Goal: Share content

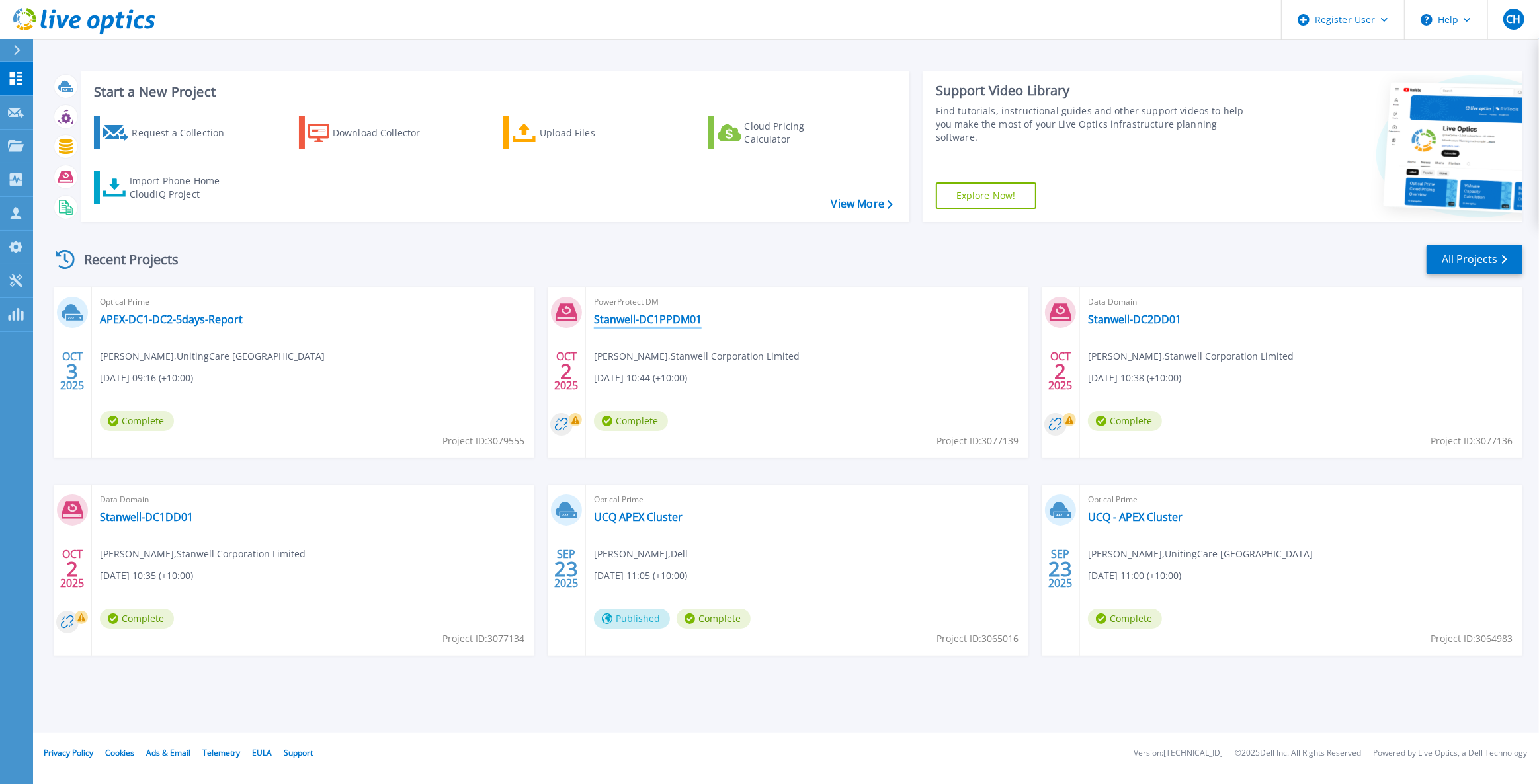
click at [670, 321] on link "Stanwell-DC1PPDM01" at bounding box center [648, 319] width 108 height 13
click at [446, 324] on div "Optical Prime APEX-DC1-DC2-5days-Report [PERSON_NAME] , UnitingCare [GEOGRAPHIC…" at bounding box center [313, 372] width 443 height 171
click at [229, 323] on link "APEX-DC1-DC2-5days-Report" at bounding box center [171, 319] width 143 height 13
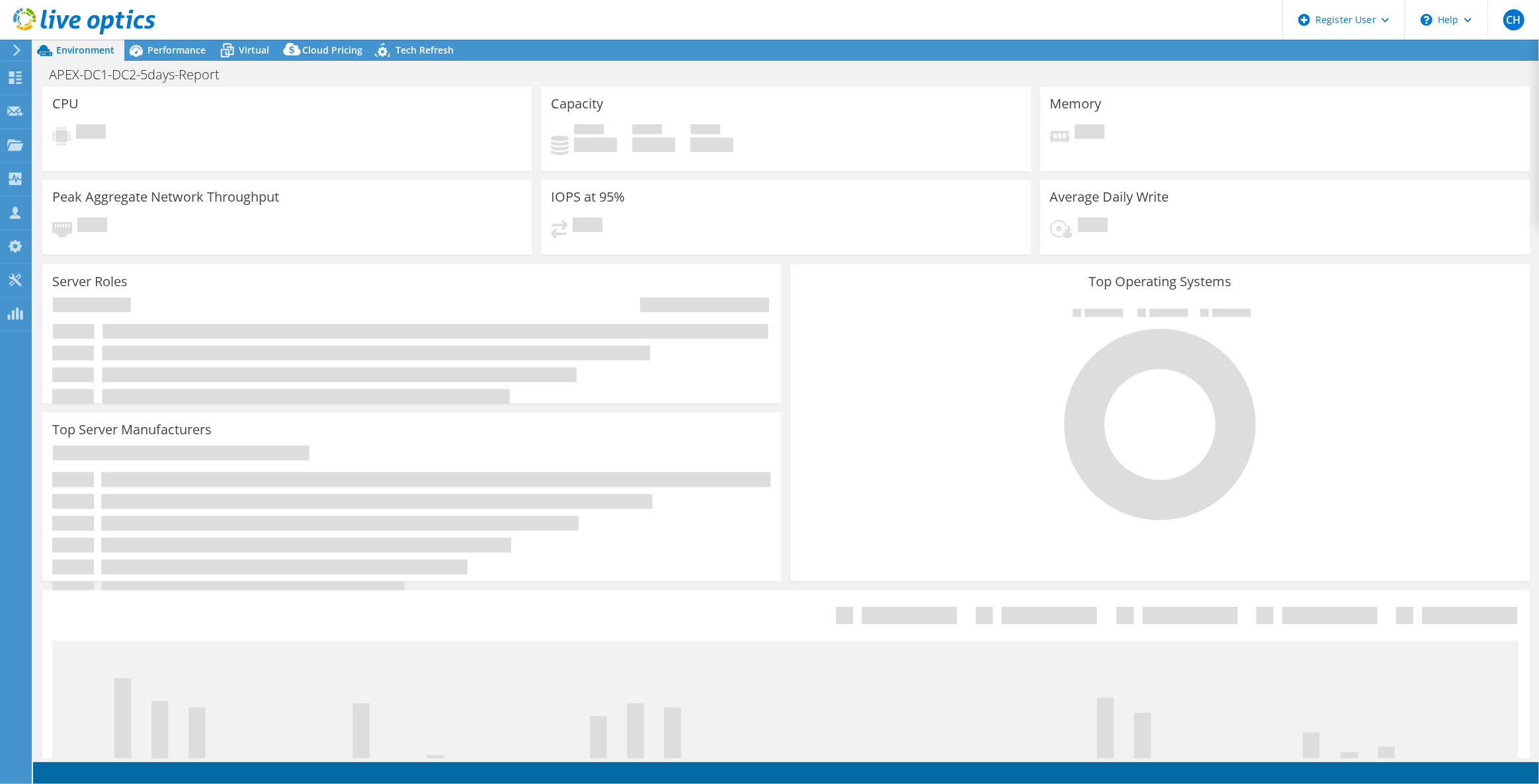
select select "USD"
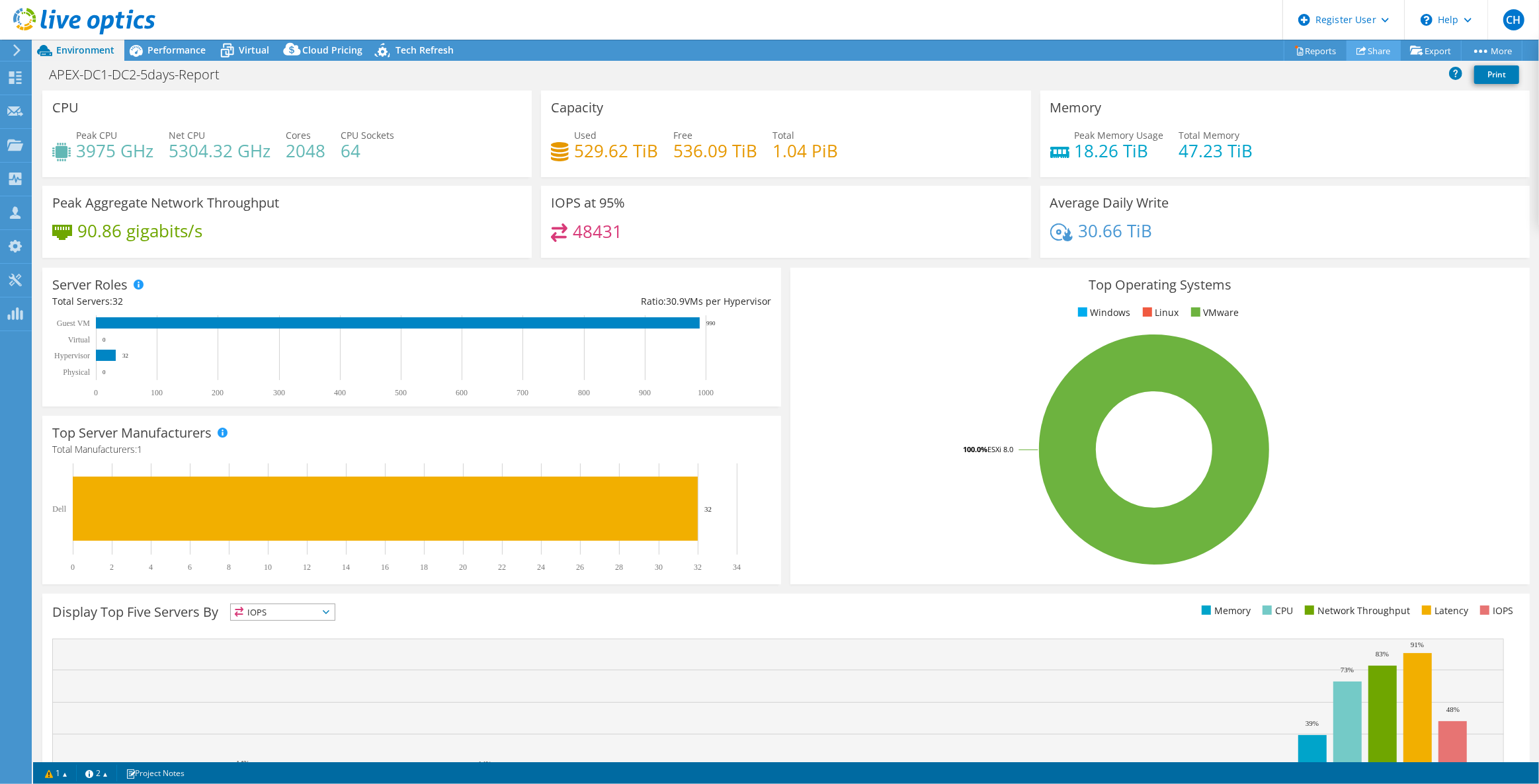
click at [1377, 50] on link "Share" at bounding box center [1373, 50] width 54 height 20
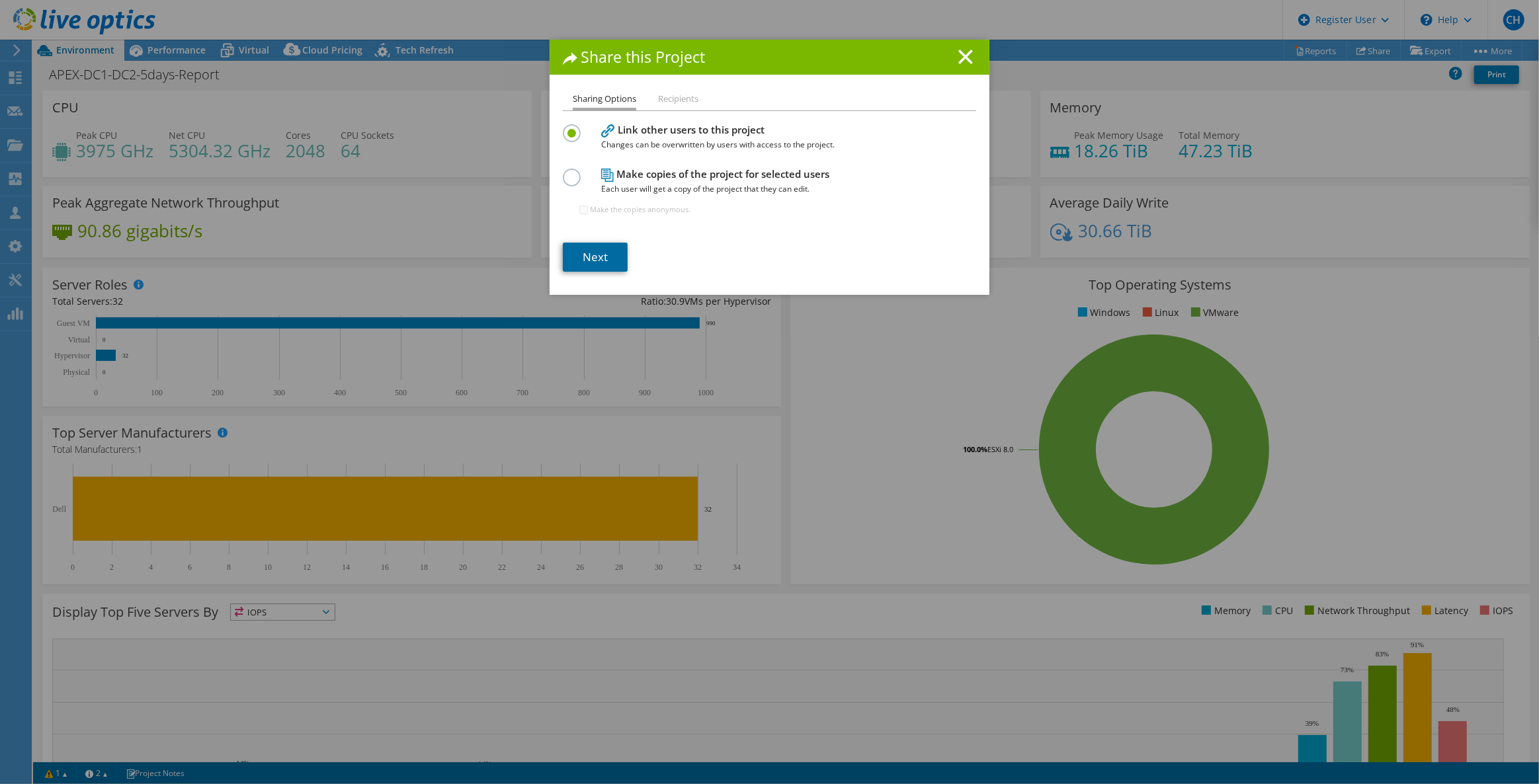
click at [585, 244] on link "Next" at bounding box center [595, 257] width 65 height 29
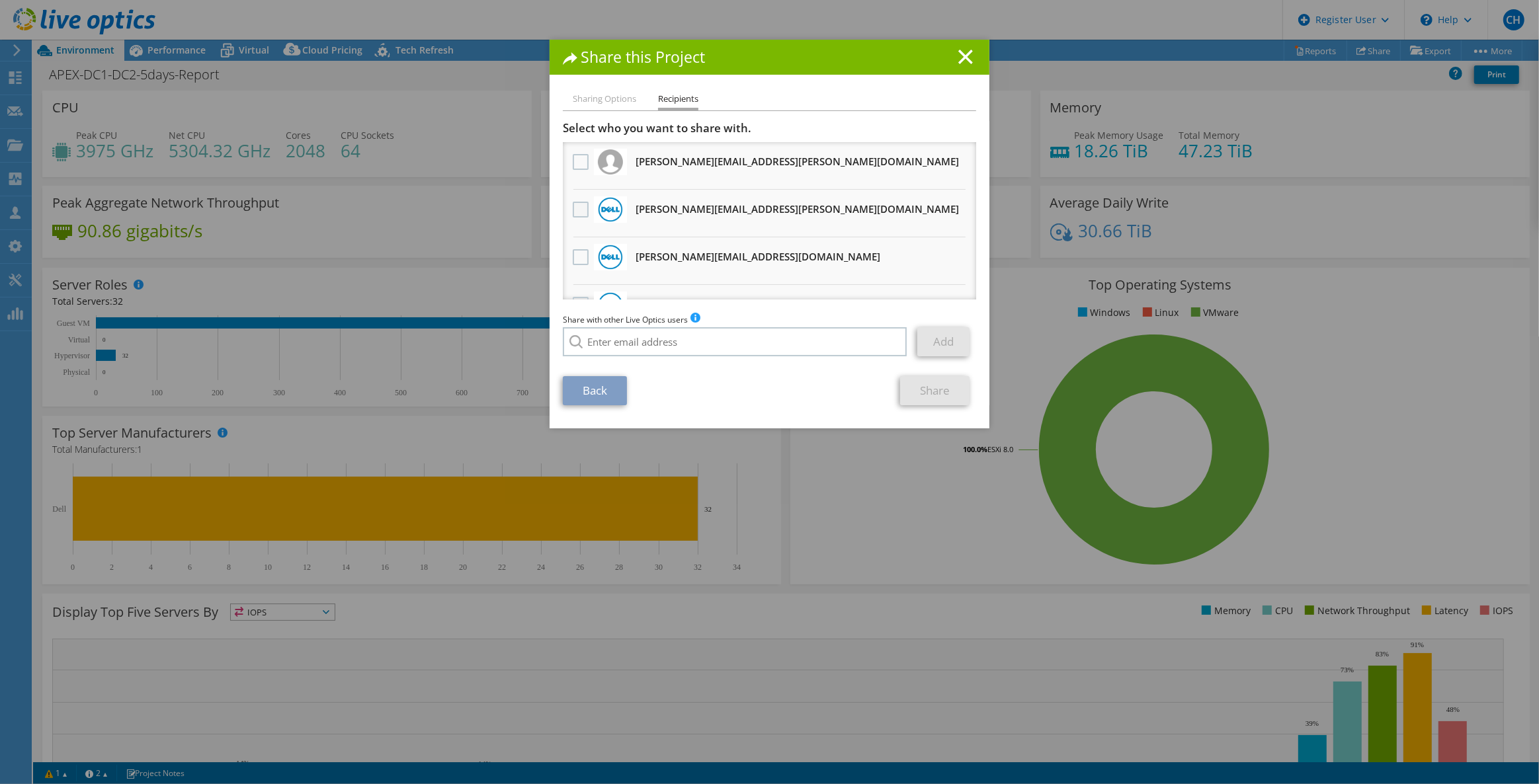
click at [573, 209] on label at bounding box center [583, 209] width 20 height 16
click at [0, 0] on input "checkbox" at bounding box center [0, 0] width 0 height 0
click at [941, 402] on link "Share" at bounding box center [935, 390] width 69 height 29
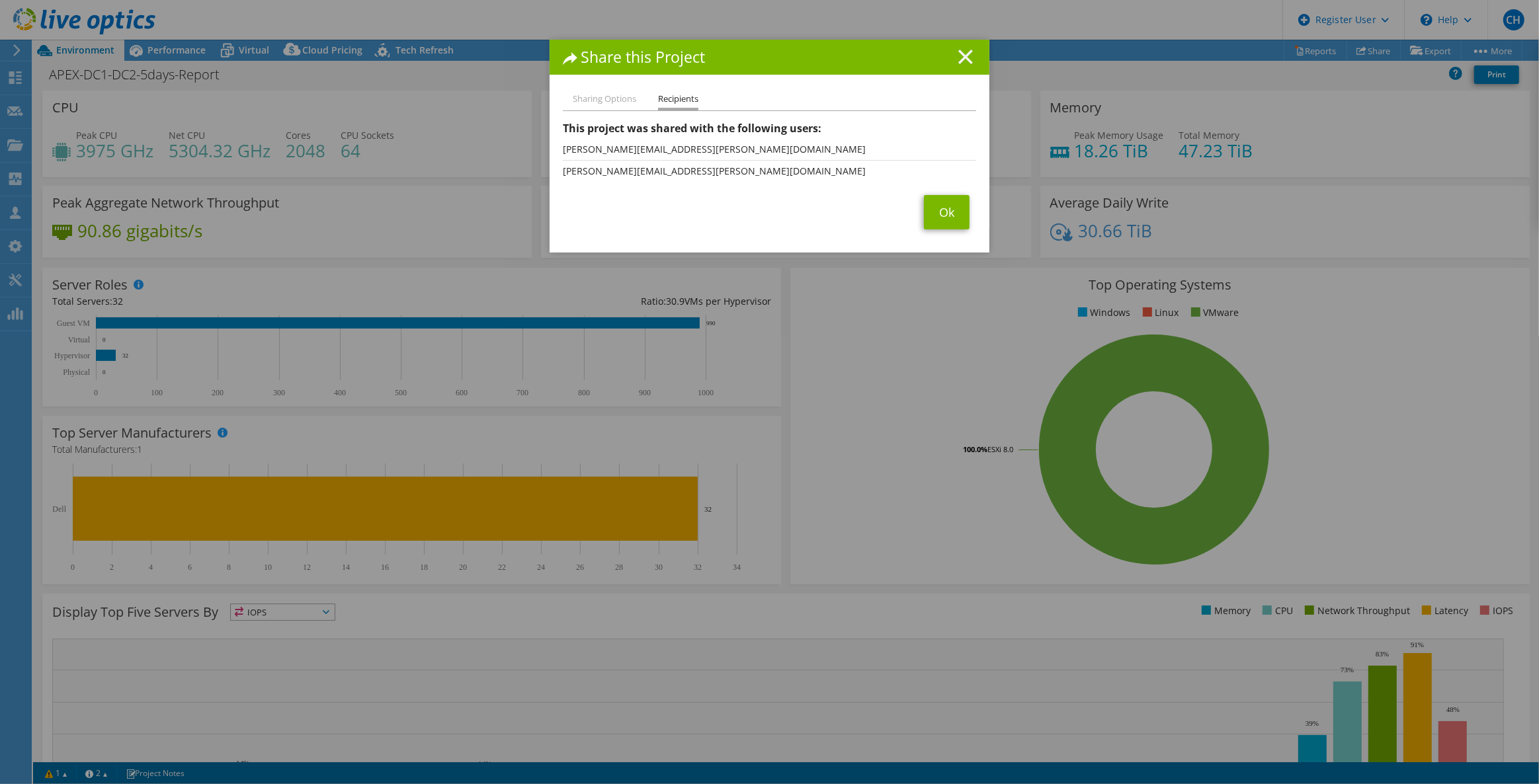
click at [961, 51] on icon at bounding box center [965, 57] width 14 height 14
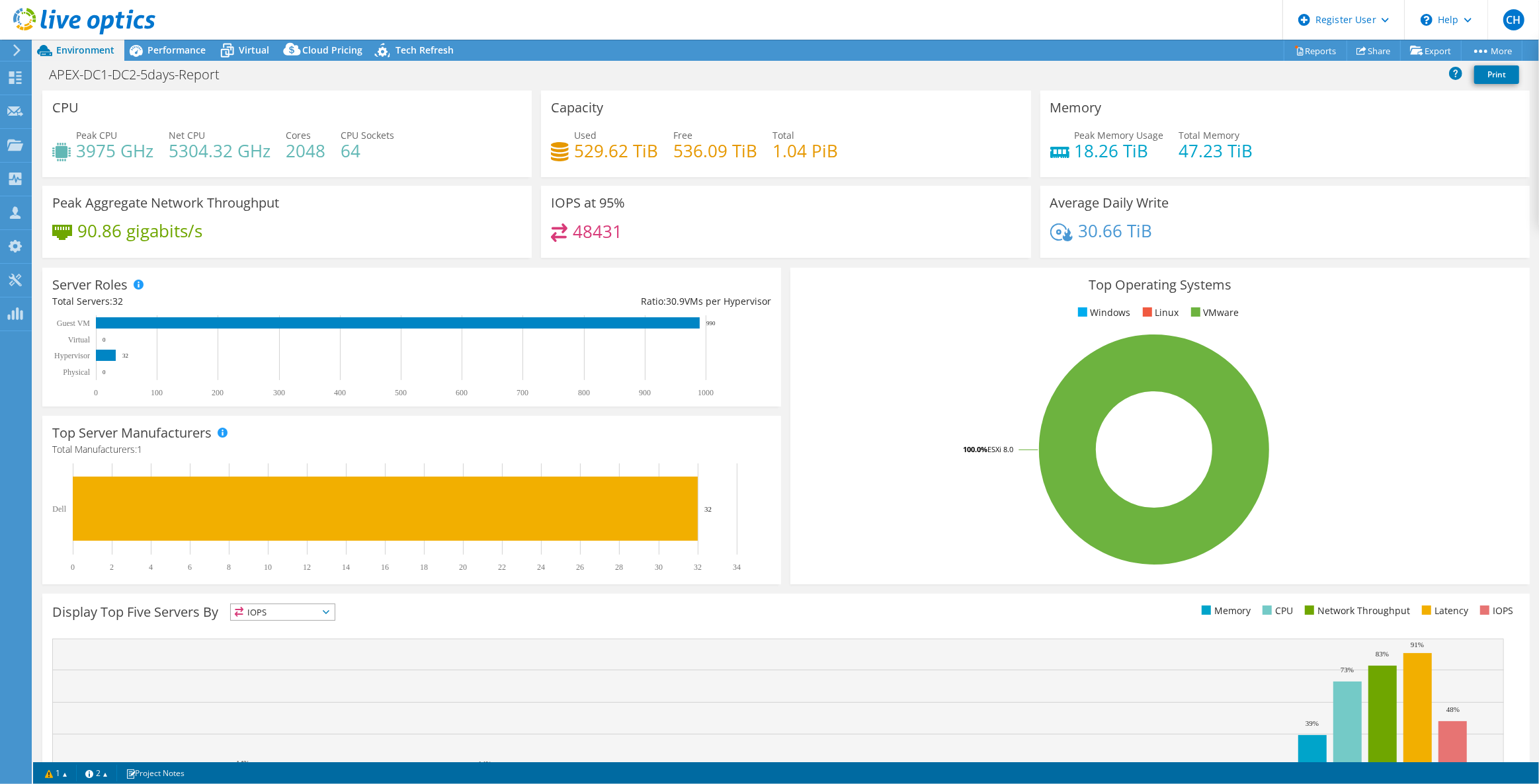
click at [33, 14] on icon at bounding box center [84, 21] width 142 height 27
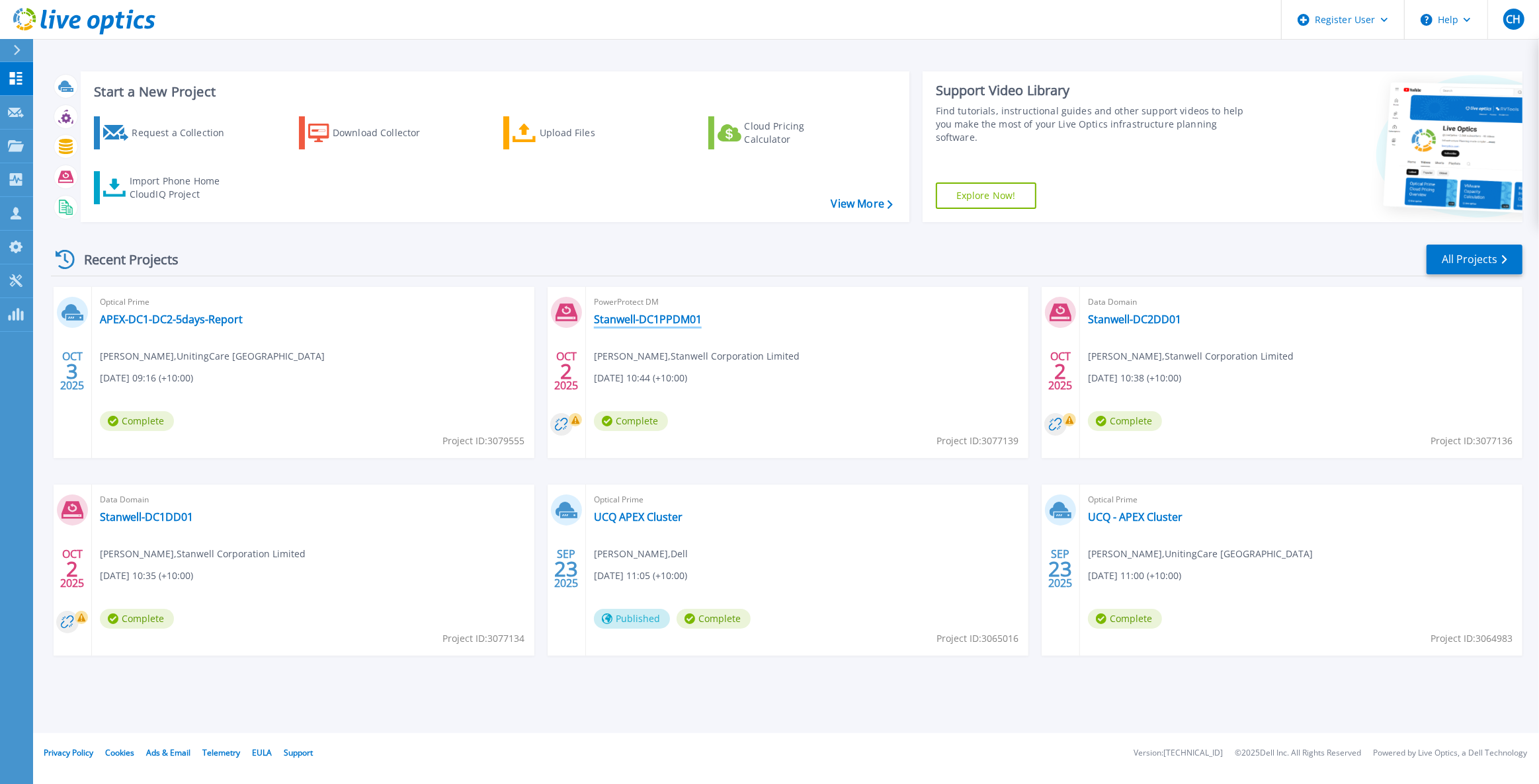
click at [651, 317] on link "Stanwell-DC1PPDM01" at bounding box center [648, 319] width 108 height 13
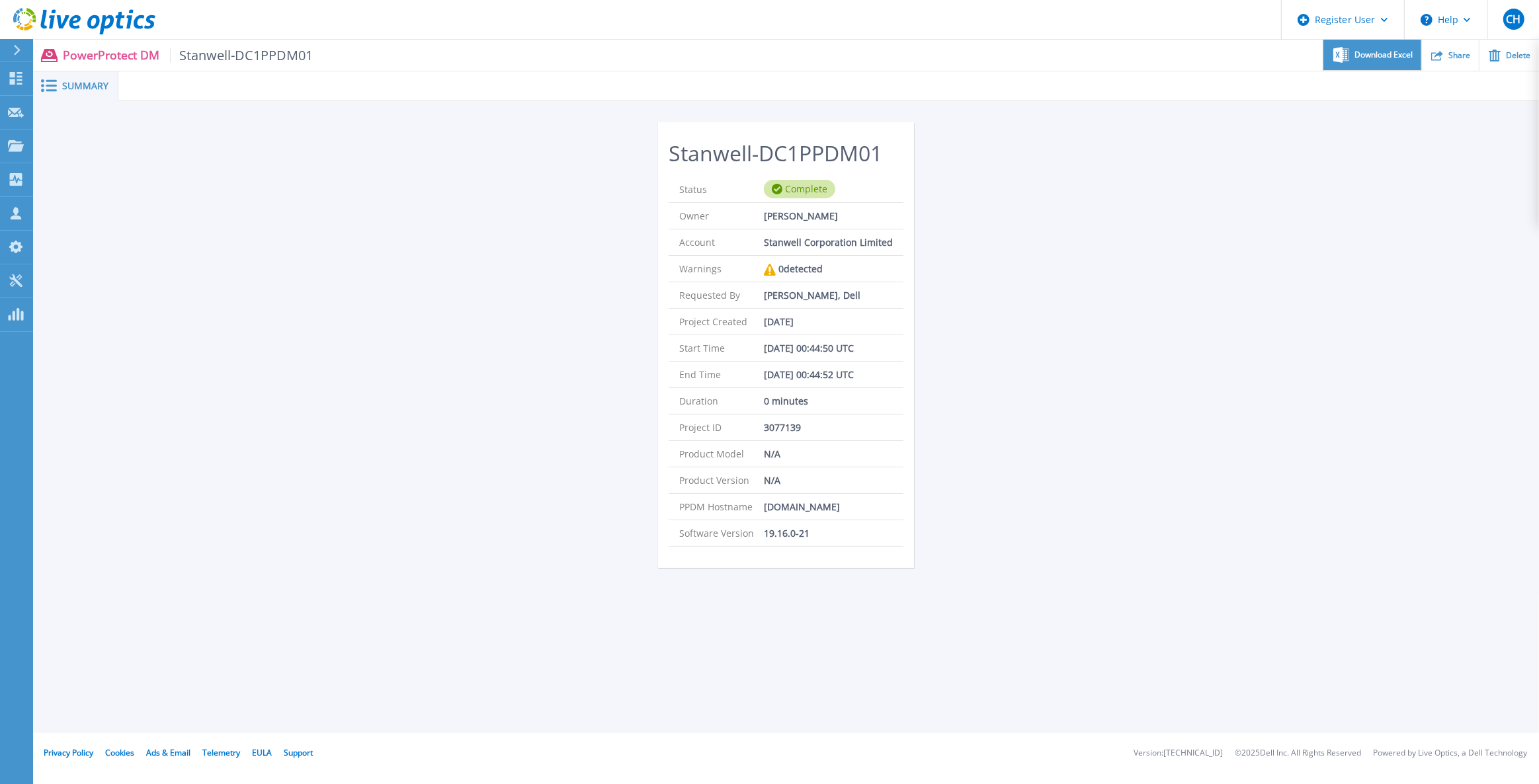
click at [1343, 46] on div "Download Excel" at bounding box center [1372, 55] width 98 height 31
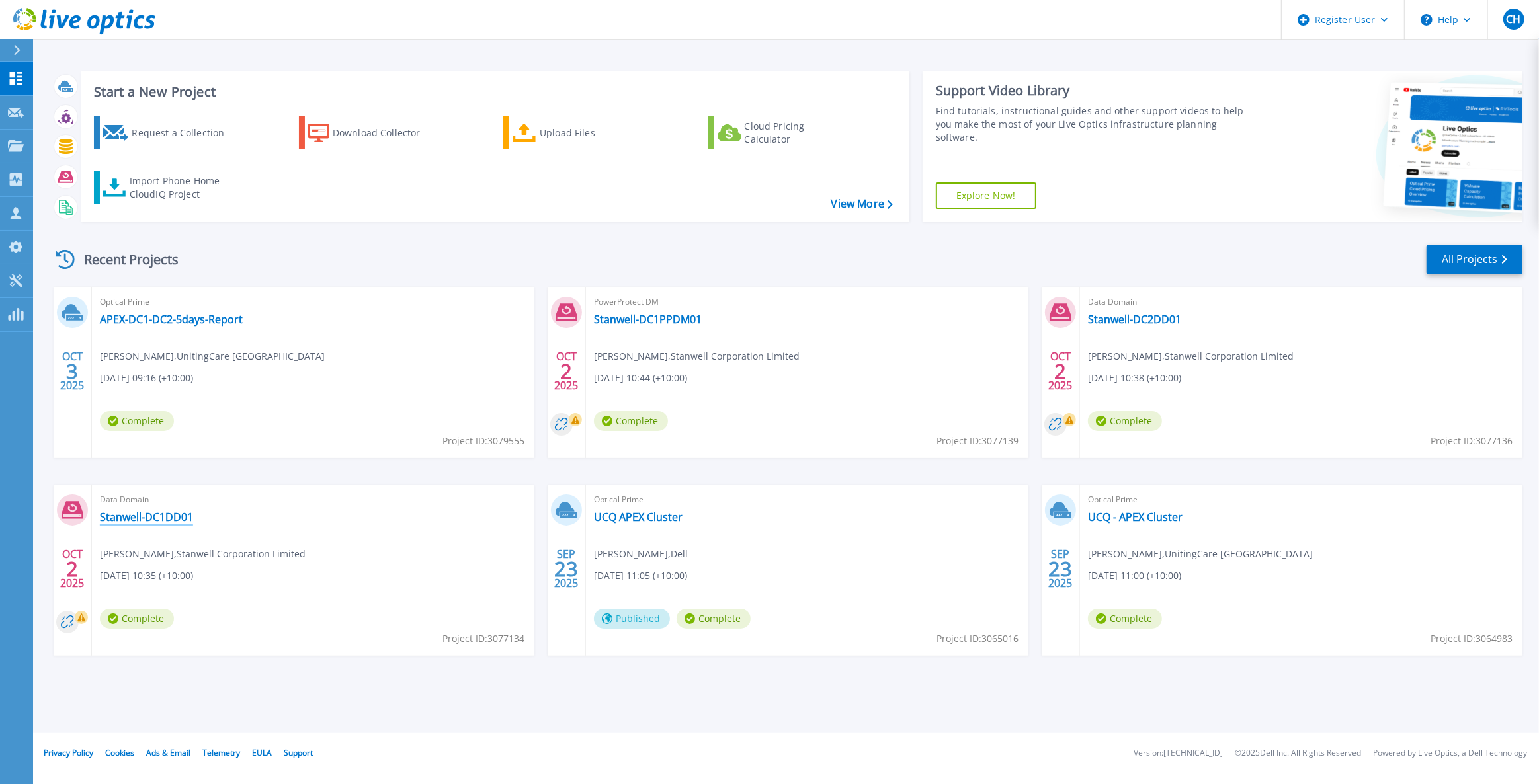
click at [176, 516] on link "Stanwell-DC1DD01" at bounding box center [146, 517] width 93 height 13
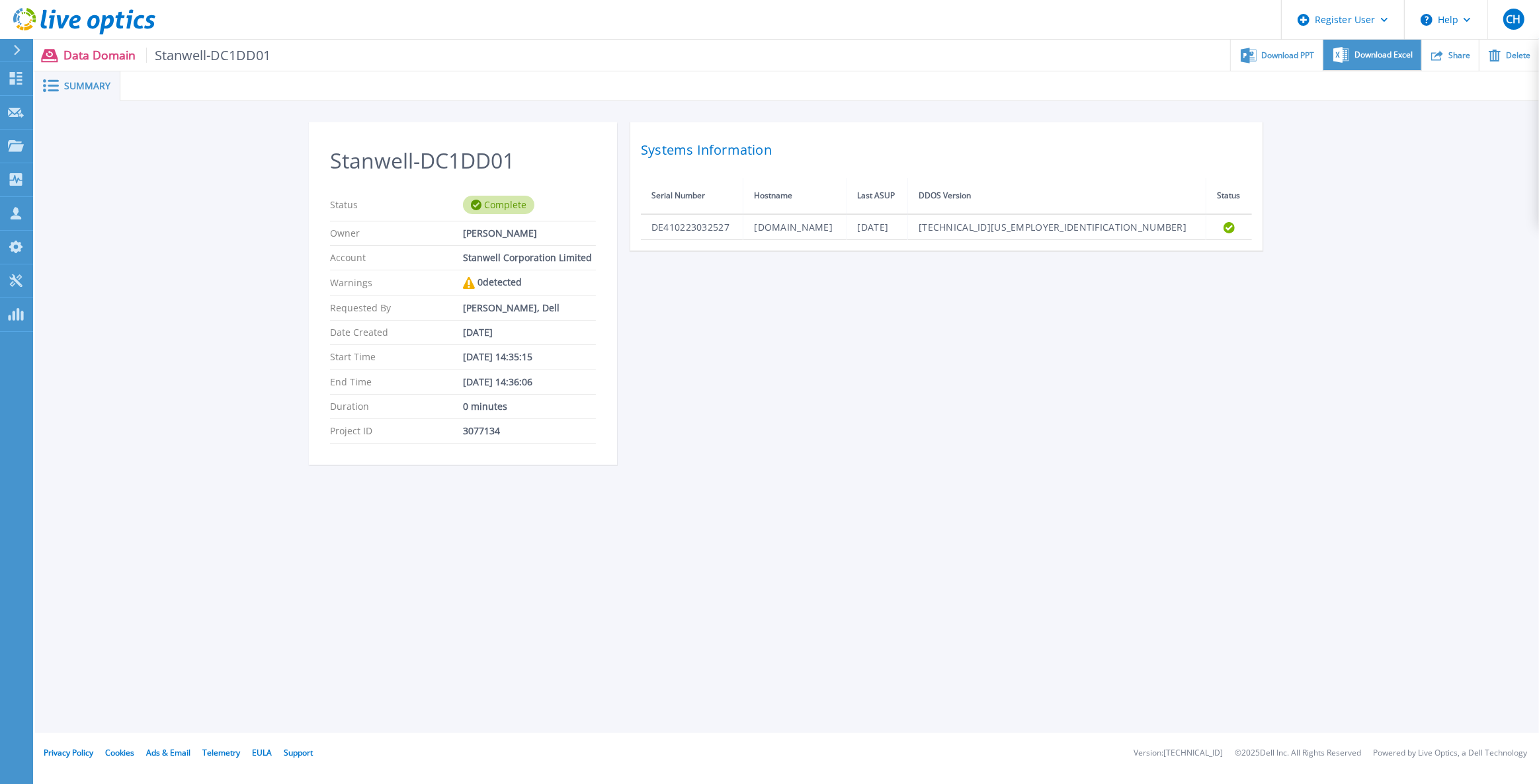
click at [1384, 56] on span "Download Excel" at bounding box center [1384, 54] width 59 height 8
